Goal: Information Seeking & Learning: Learn about a topic

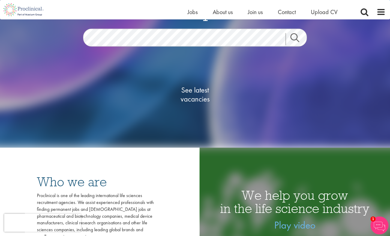
scroll to position [65, 0]
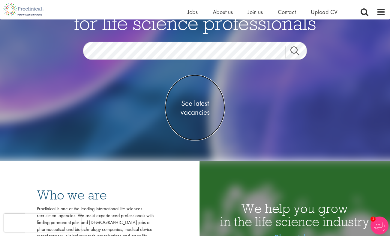
click at [202, 104] on span "See latest vacancies" at bounding box center [195, 108] width 60 height 18
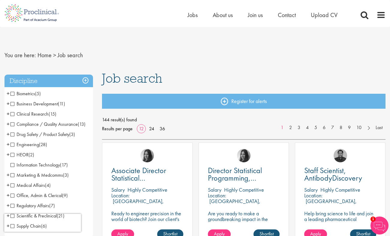
click at [12, 115] on span "Clinical Research" at bounding box center [29, 114] width 38 height 6
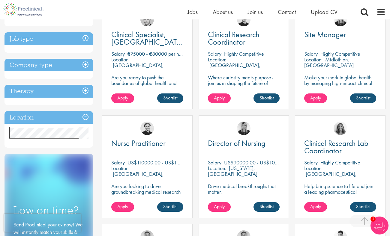
scroll to position [162, 0]
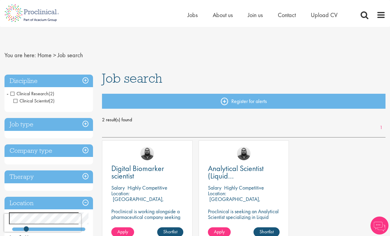
click at [11, 94] on span "Clinical Research" at bounding box center [29, 93] width 38 height 6
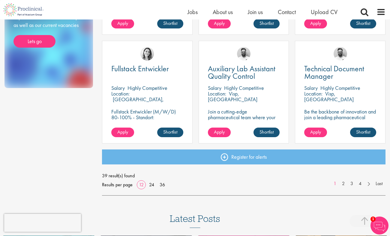
scroll to position [453, 0]
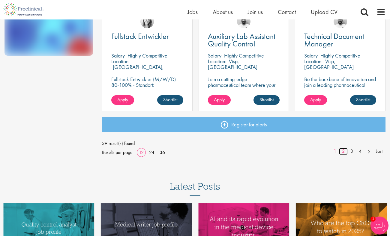
click at [343, 150] on link "2" at bounding box center [343, 151] width 9 height 7
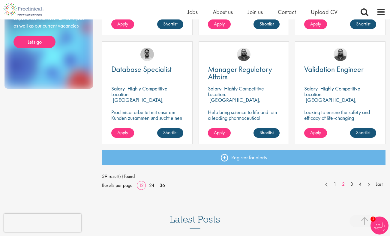
scroll to position [421, 0]
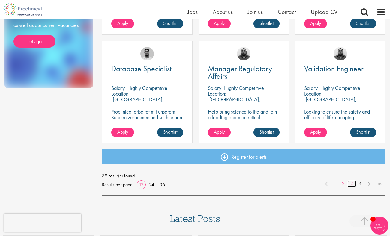
click at [352, 185] on link "3" at bounding box center [351, 183] width 9 height 7
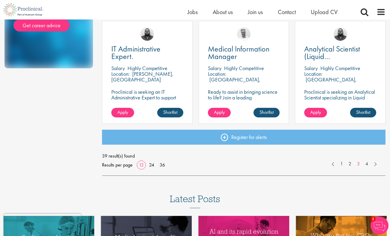
scroll to position [485, 0]
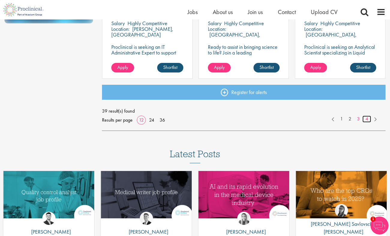
click at [366, 119] on link "4" at bounding box center [366, 119] width 9 height 7
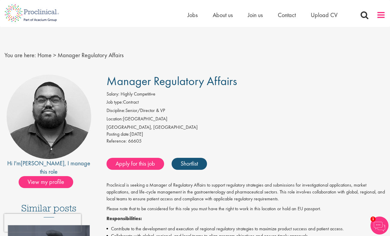
click at [382, 17] on span at bounding box center [380, 14] width 9 height 9
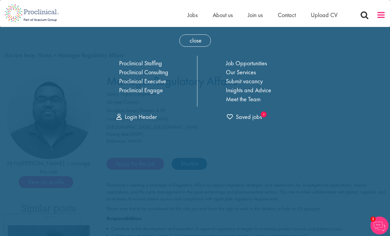
click at [382, 17] on span at bounding box center [380, 14] width 9 height 9
click at [190, 40] on span "close" at bounding box center [194, 40] width 31 height 12
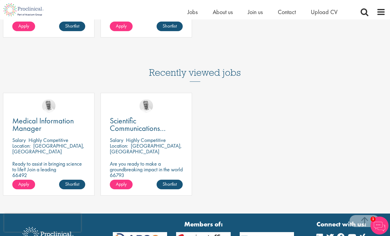
scroll to position [704, 0]
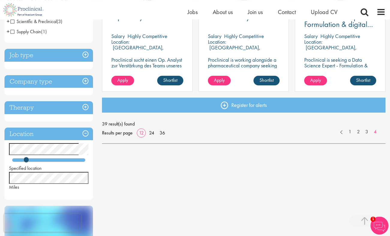
scroll to position [162, 0]
